Goal: Transaction & Acquisition: Download file/media

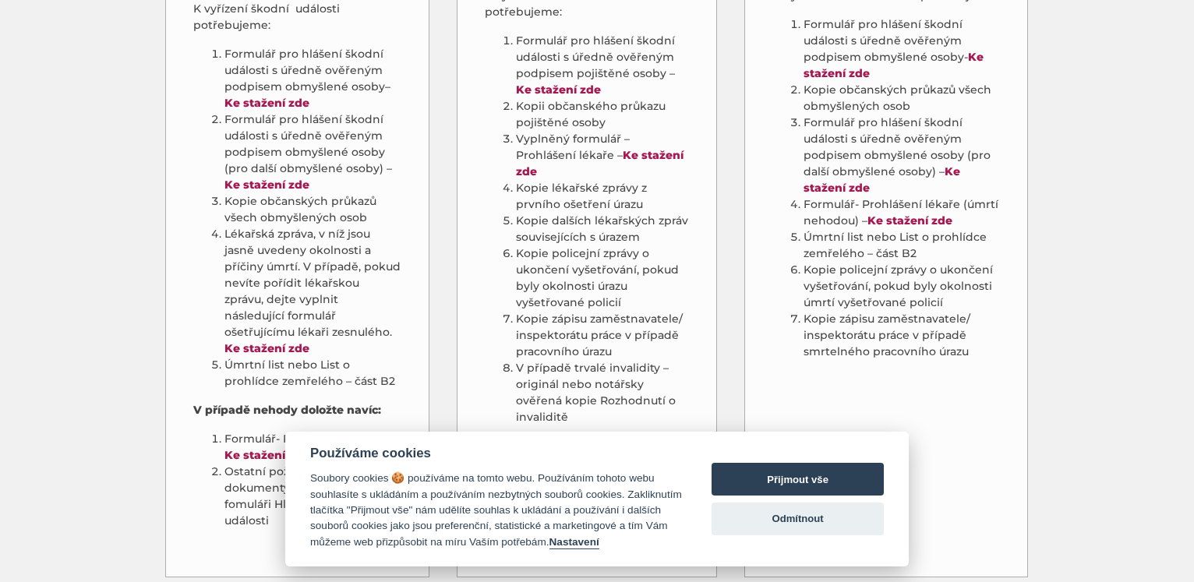
scroll to position [874, 0]
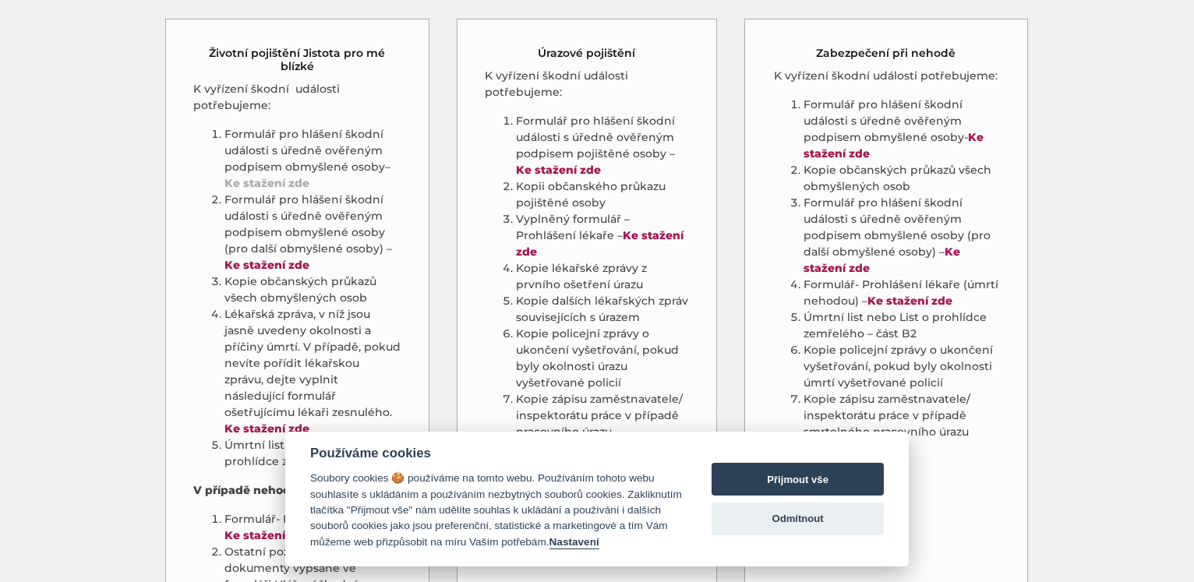
click at [293, 176] on strong "Ke stažení zde" at bounding box center [266, 183] width 85 height 14
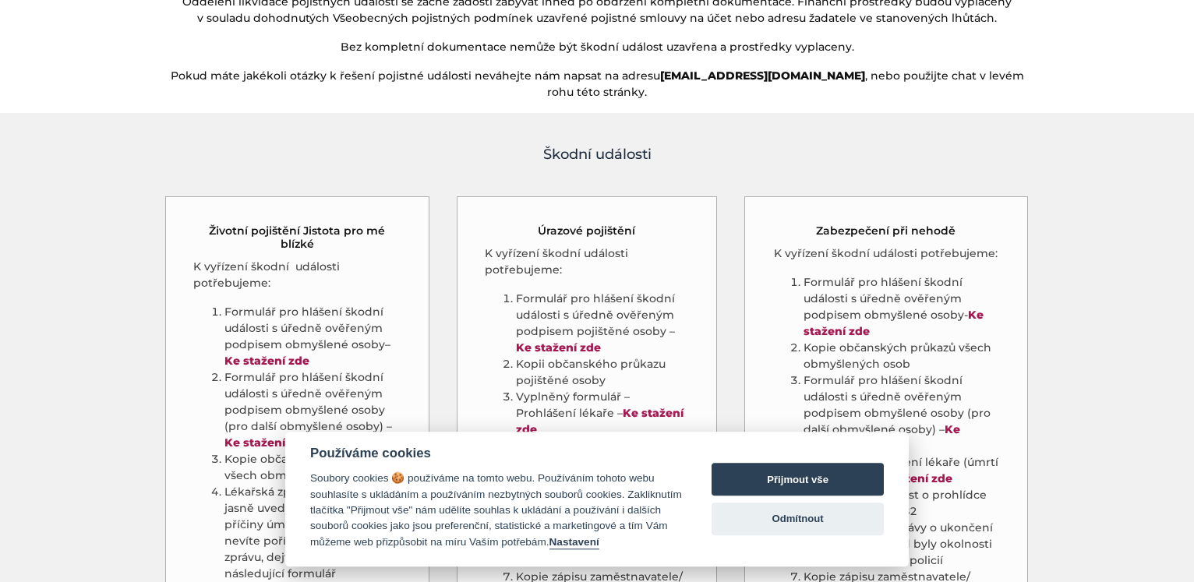
scroll to position [795, 0]
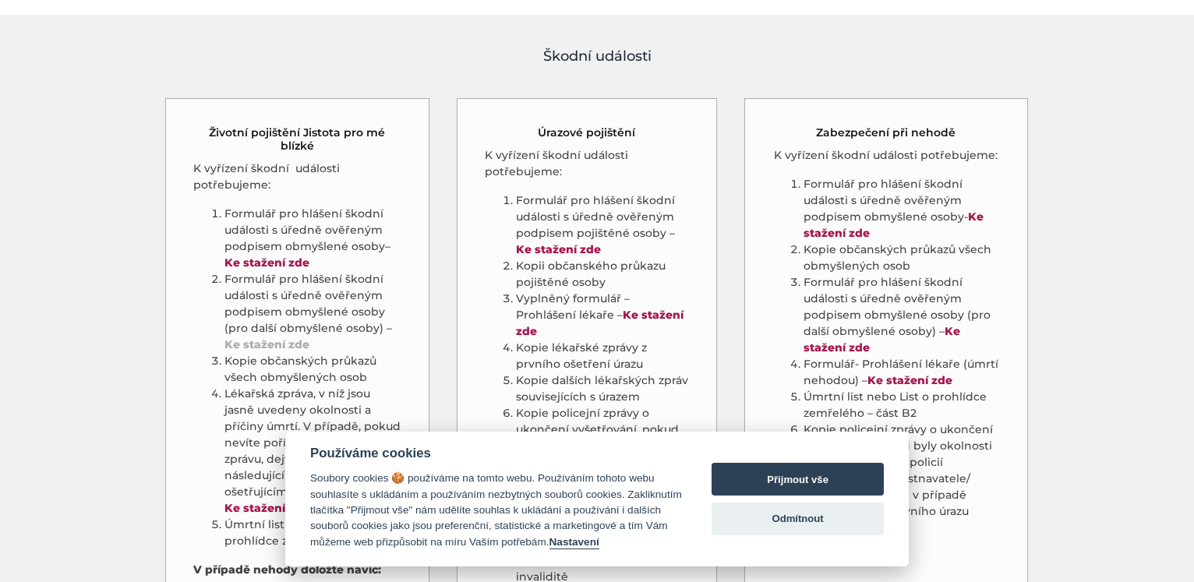
click at [287, 337] on strong "Ke stažení zde" at bounding box center [266, 344] width 85 height 14
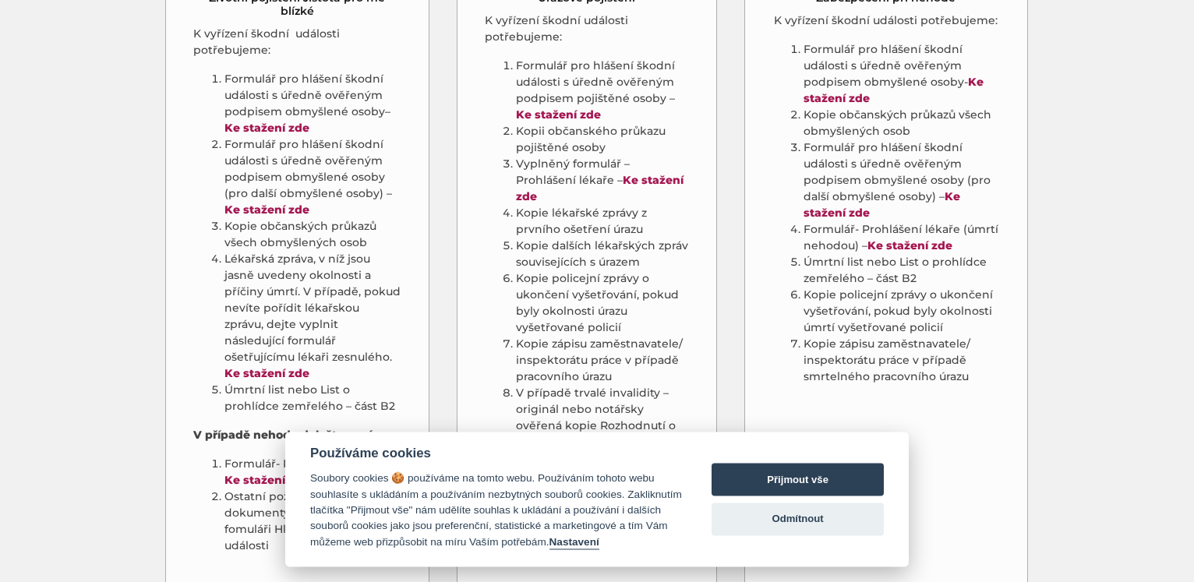
scroll to position [954, 0]
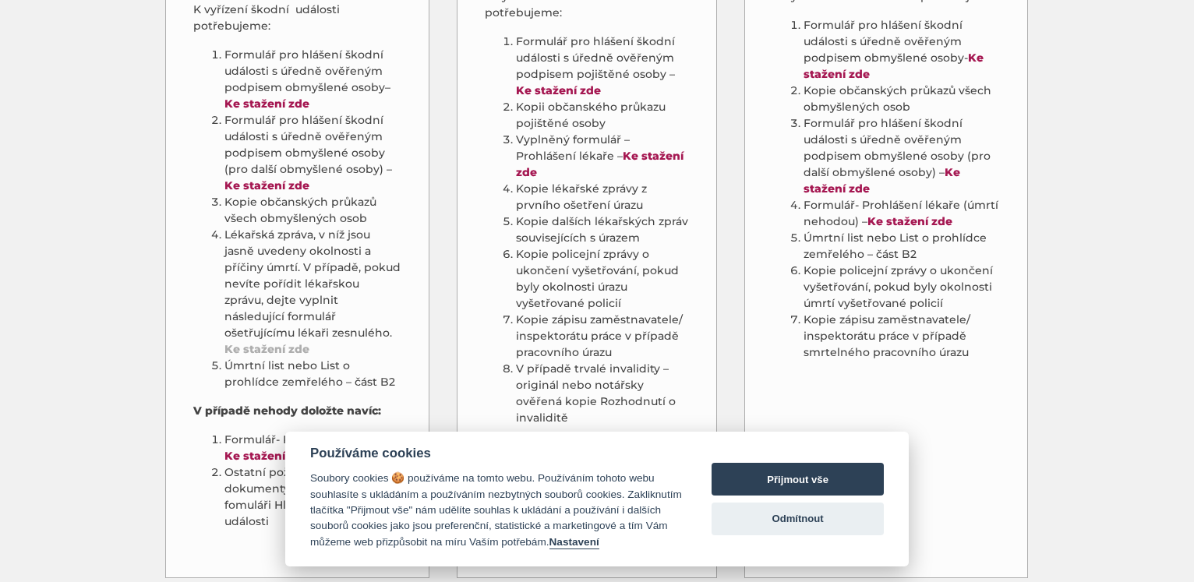
click at [297, 342] on link "Ke stažení zde" at bounding box center [266, 349] width 85 height 14
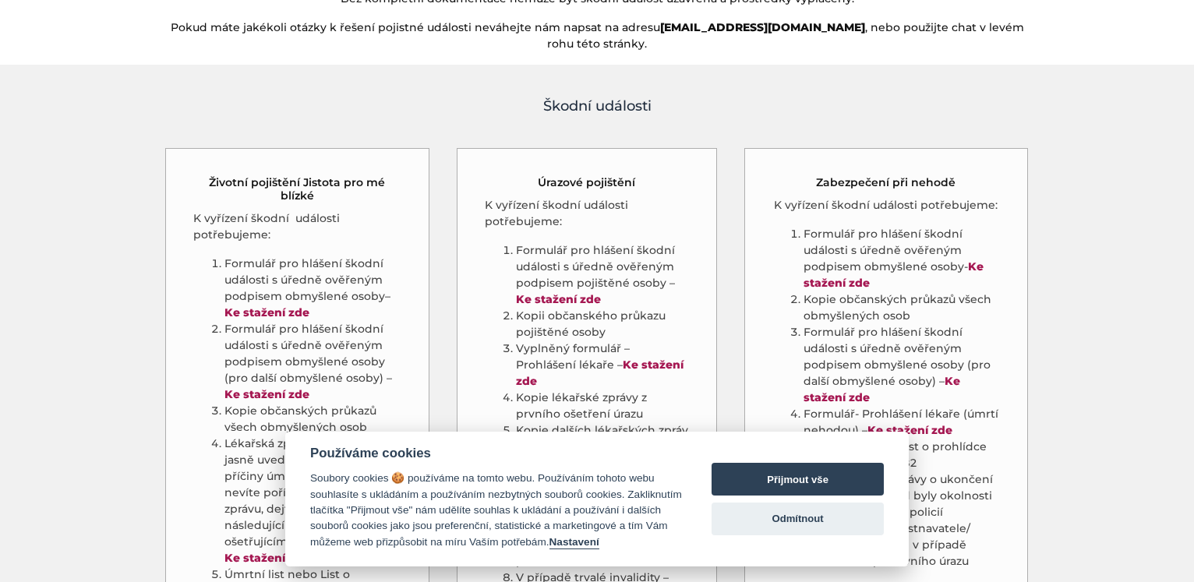
scroll to position [715, 0]
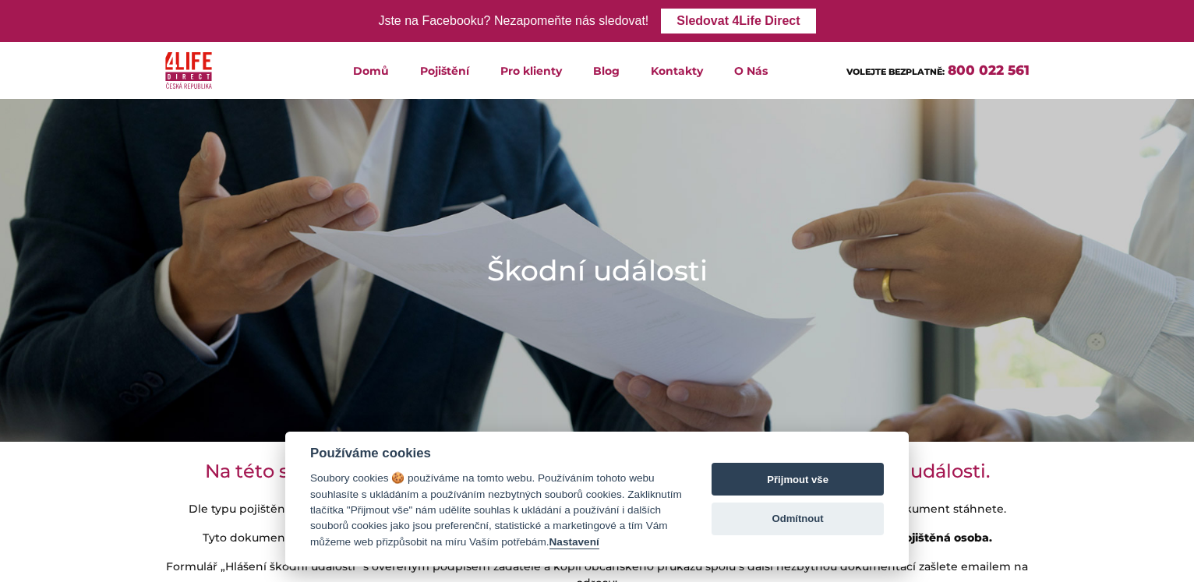
scroll to position [1113, 0]
